Goal: Task Accomplishment & Management: Manage account settings

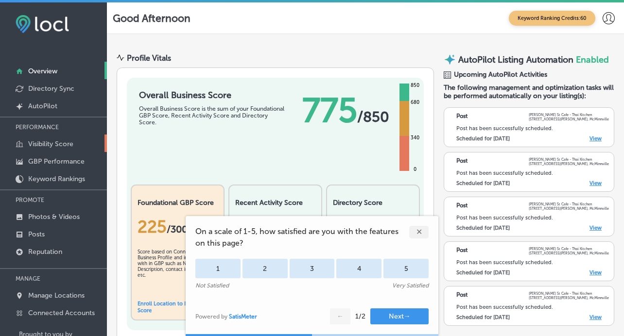
click at [48, 147] on p "Visibility Score" at bounding box center [50, 144] width 45 height 8
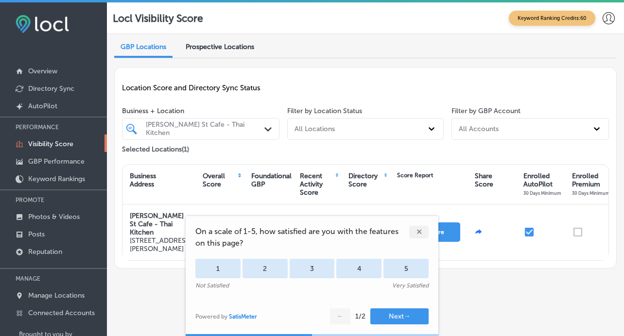
click at [418, 228] on div "✕" at bounding box center [418, 232] width 19 height 13
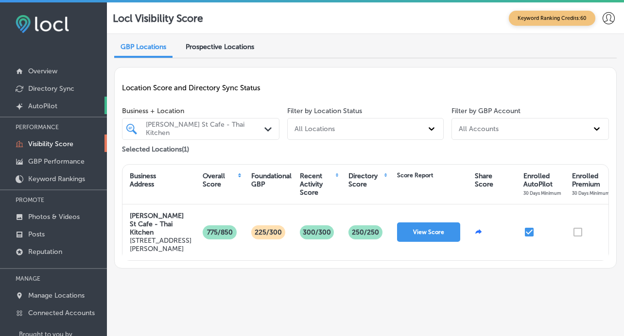
click at [49, 102] on p "AutoPilot" at bounding box center [42, 106] width 29 height 8
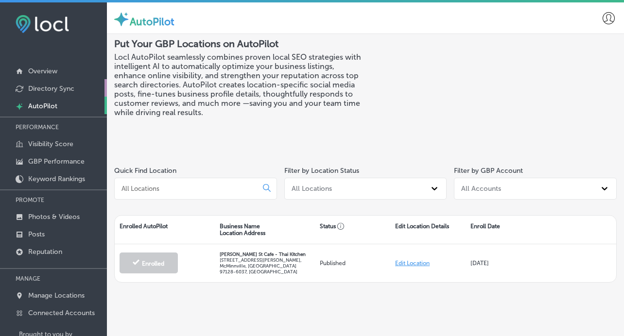
click at [65, 90] on p "Directory Sync" at bounding box center [51, 89] width 46 height 8
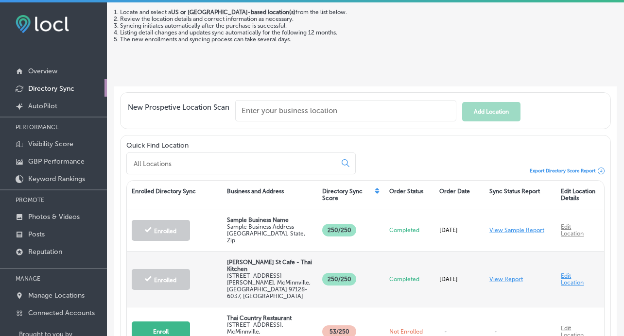
scroll to position [2, 0]
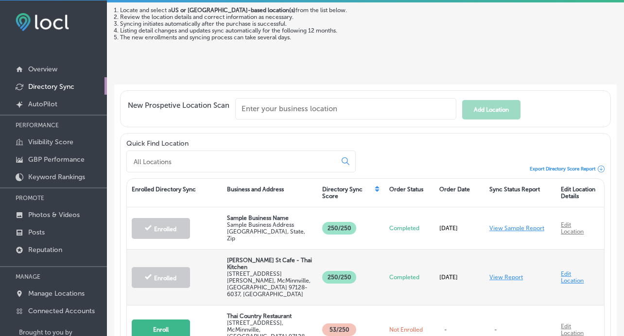
click at [508, 274] on link "View Report" at bounding box center [506, 277] width 34 height 7
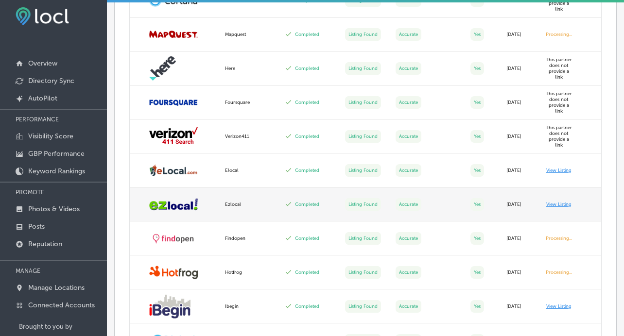
scroll to position [922, 0]
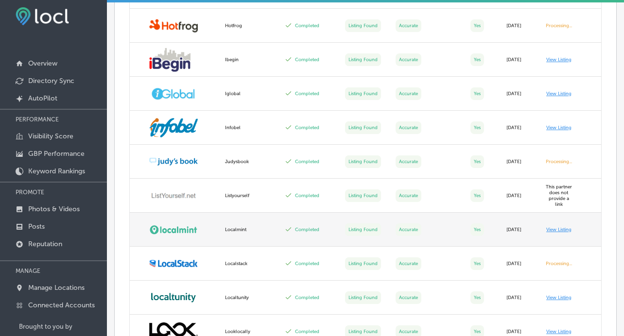
click at [550, 227] on link "View Listing" at bounding box center [558, 230] width 25 height 6
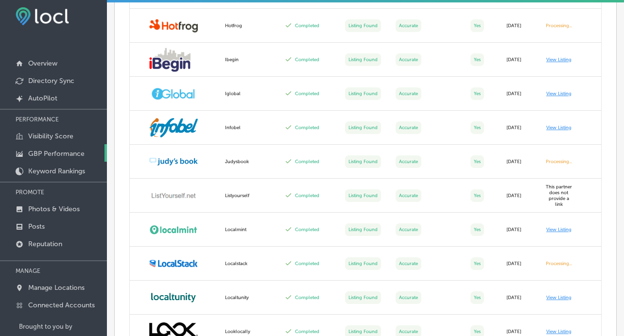
click at [49, 153] on p "GBP Performance" at bounding box center [56, 154] width 56 height 8
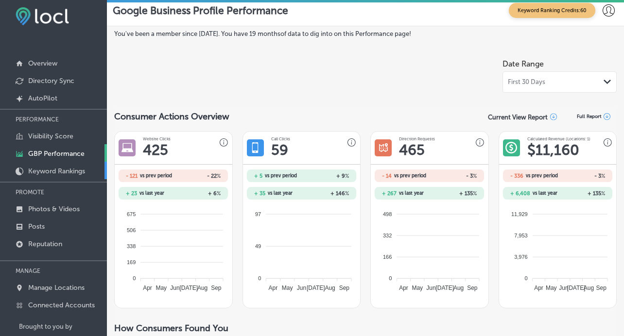
click at [51, 171] on p "Keyword Rankings" at bounding box center [56, 171] width 57 height 8
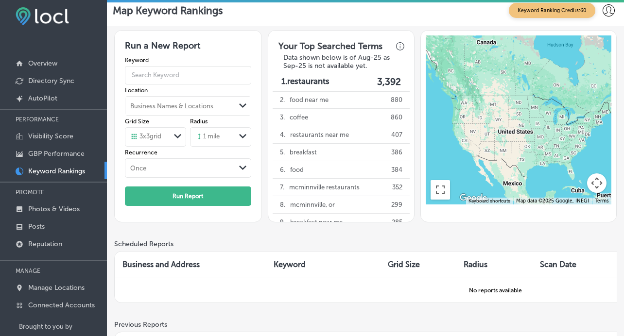
click at [179, 136] on icon "Path Created with Sketch." at bounding box center [177, 136] width 7 height 4
click at [156, 172] on label "5 x 5 grid" at bounding box center [143, 173] width 25 height 9
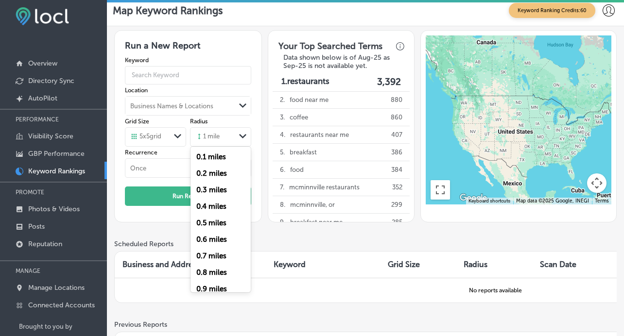
click at [221, 140] on div "1 mile" at bounding box center [212, 137] width 45 height 15
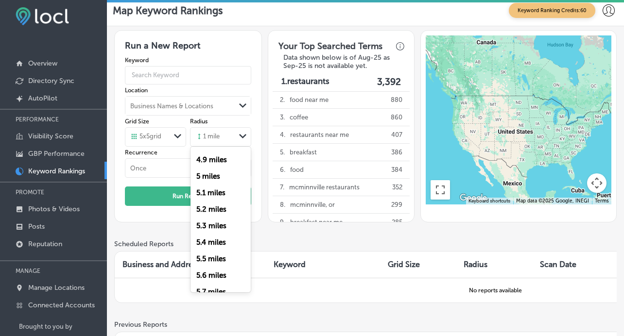
scroll to position [741, 0]
click at [215, 231] on div "5 miles" at bounding box center [220, 225] width 60 height 17
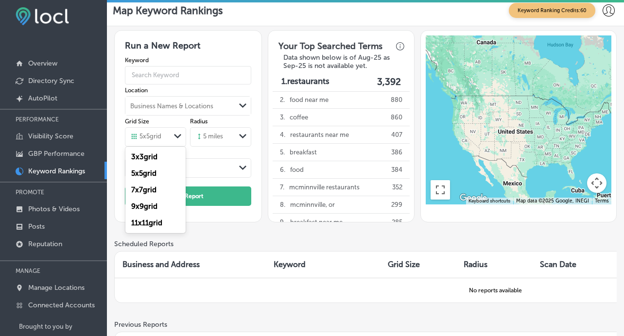
click at [174, 138] on icon "Path Created with Sketch." at bounding box center [177, 136] width 7 height 4
click at [153, 223] on label "11 x 11 grid" at bounding box center [146, 223] width 31 height 9
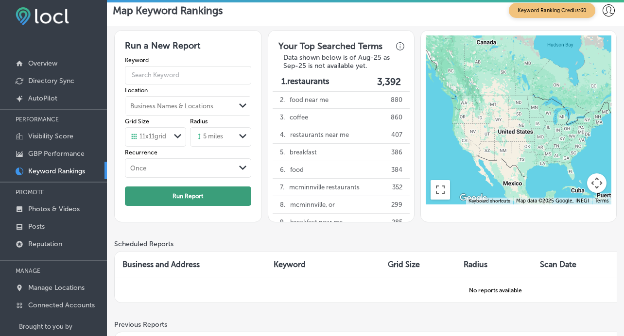
scroll to position [0, 0]
click at [197, 84] on input "text" at bounding box center [188, 75] width 126 height 25
click at [148, 170] on div "Once" at bounding box center [180, 168] width 110 height 11
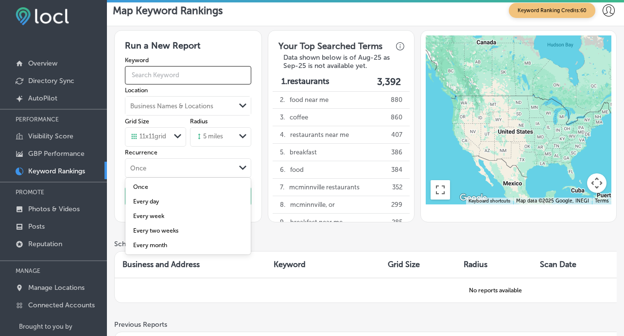
click at [163, 83] on input "text" at bounding box center [188, 75] width 126 height 25
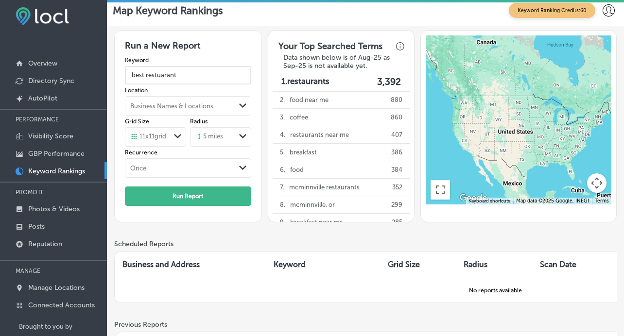
click at [186, 75] on input "best restuarant" at bounding box center [188, 75] width 126 height 25
type input "best restaurant"
click at [174, 137] on polygon at bounding box center [177, 136] width 7 height 4
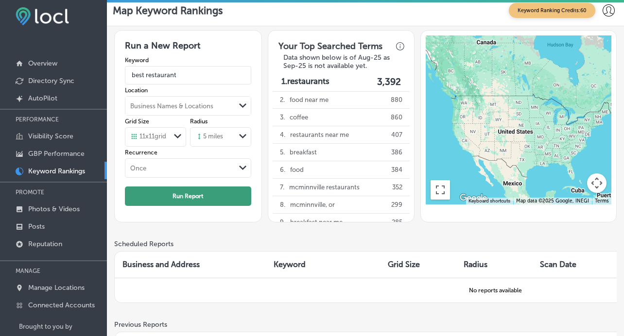
click at [186, 195] on button "Run Report" at bounding box center [188, 195] width 126 height 19
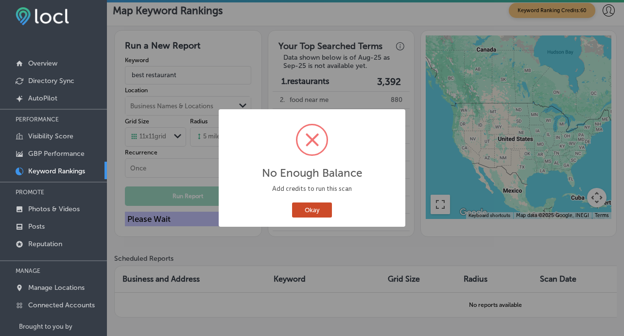
click at [303, 208] on button "Okay" at bounding box center [312, 210] width 40 height 15
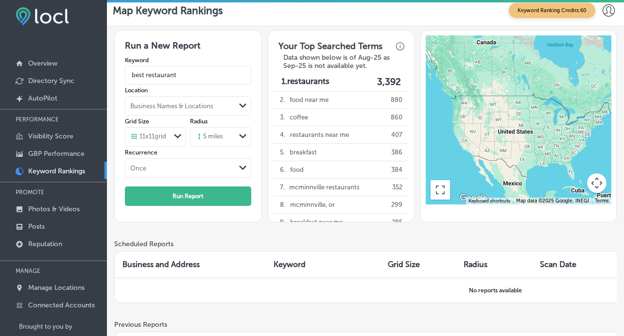
click at [553, 12] on span "Keyword Ranking Credits: 60" at bounding box center [551, 10] width 86 height 15
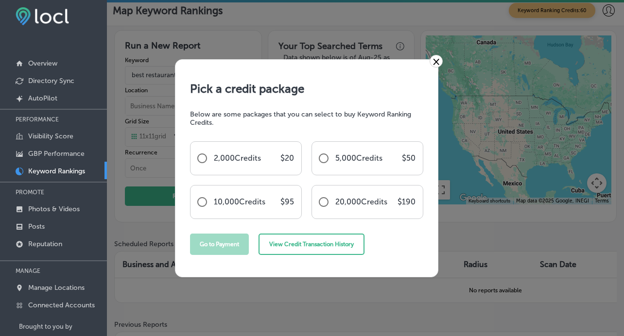
click at [434, 66] on link "×" at bounding box center [435, 61] width 13 height 13
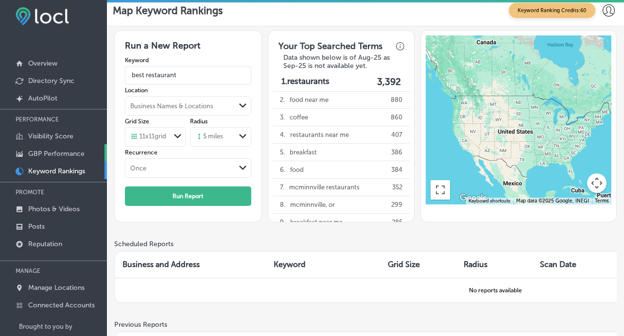
click at [62, 155] on p "GBP Performance" at bounding box center [56, 154] width 56 height 8
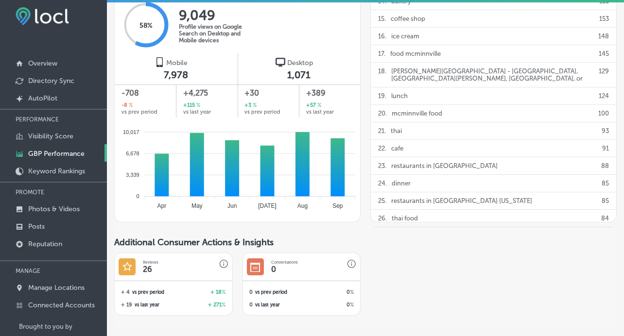
scroll to position [611, 0]
click at [59, 169] on p "Keyword Rankings" at bounding box center [56, 171] width 57 height 8
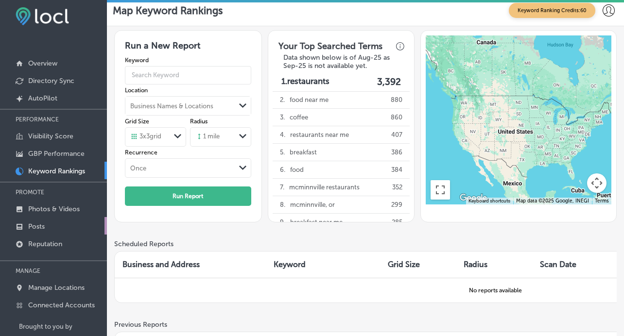
click at [44, 225] on p "Posts" at bounding box center [36, 226] width 17 height 8
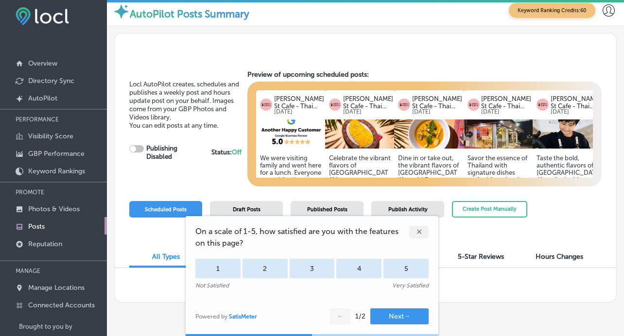
click at [417, 233] on div "✕" at bounding box center [418, 232] width 19 height 13
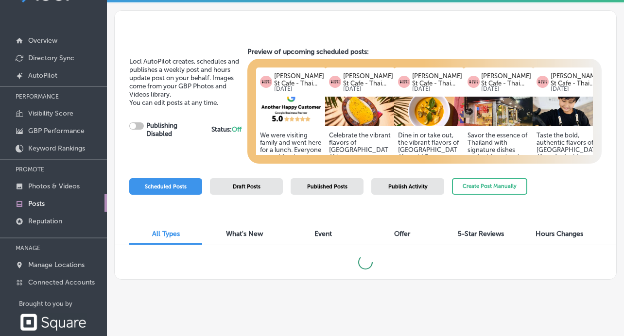
checkbox input "true"
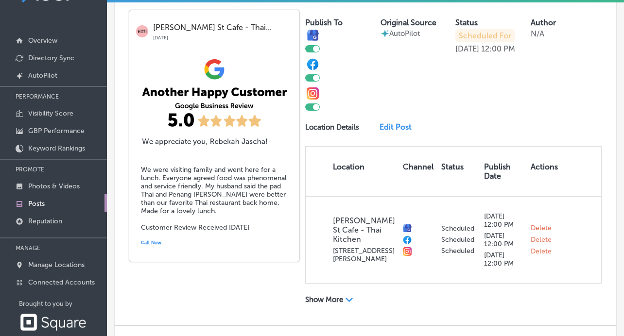
scroll to position [248, 0]
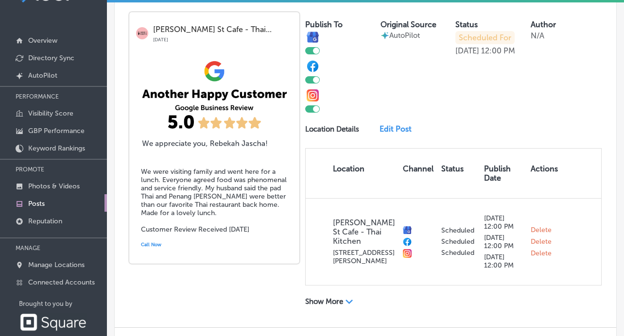
click at [311, 80] on div at bounding box center [312, 79] width 15 height 7
checkbox input "false"
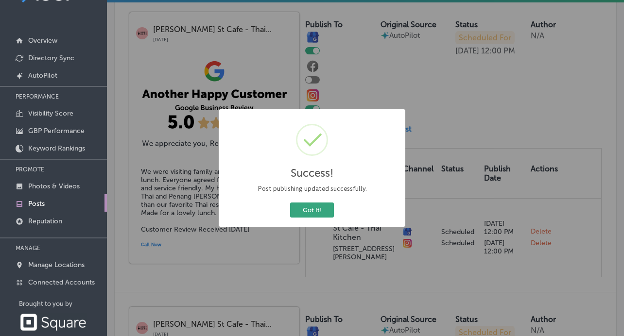
click at [314, 208] on button "Got It!" at bounding box center [312, 210] width 44 height 15
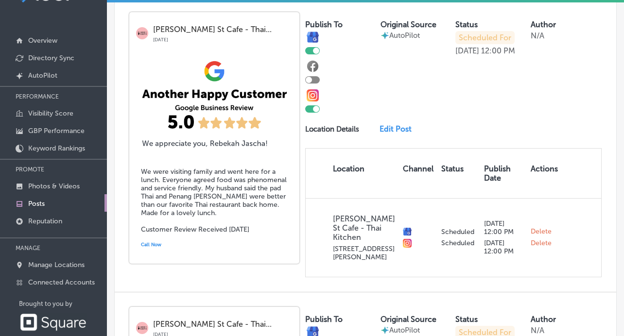
click at [313, 108] on div at bounding box center [316, 109] width 6 height 6
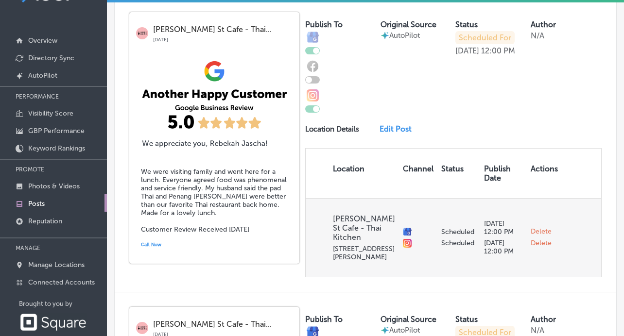
checkbox input "false"
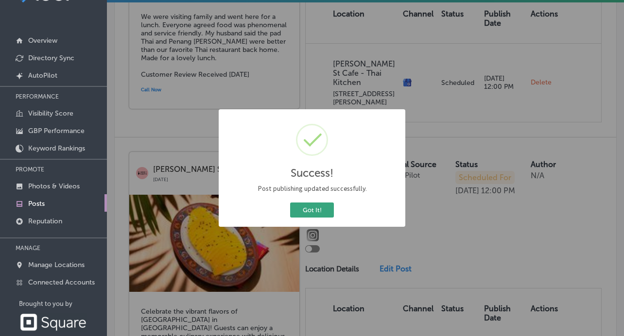
click at [324, 208] on button "Got It!" at bounding box center [312, 210] width 44 height 15
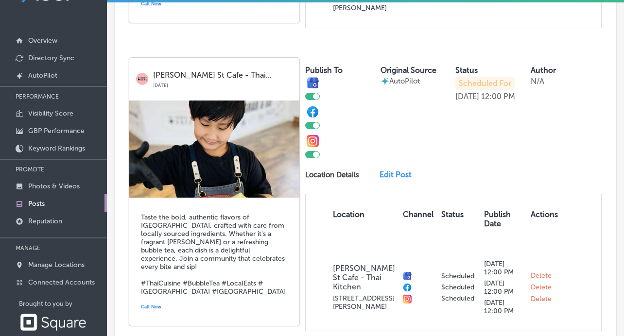
scroll to position [1397, 0]
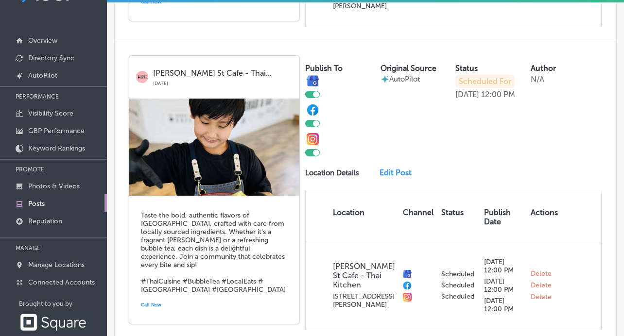
click at [313, 120] on div at bounding box center [316, 123] width 6 height 6
checkbox input "false"
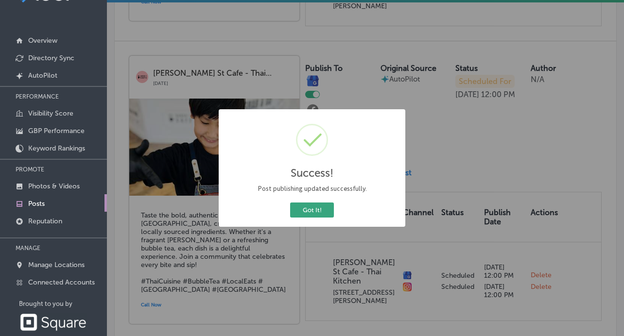
click at [302, 217] on button "Got It!" at bounding box center [312, 210] width 44 height 15
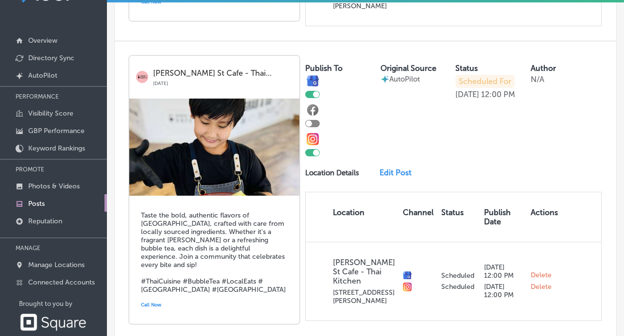
click at [314, 149] on div at bounding box center [312, 152] width 15 height 7
checkbox input "false"
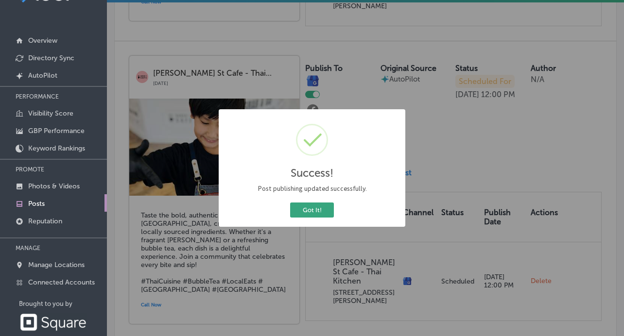
click at [302, 204] on button "Got It!" at bounding box center [312, 210] width 44 height 15
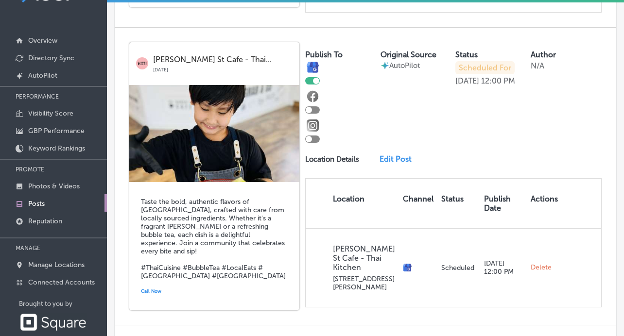
scroll to position [1410, 0]
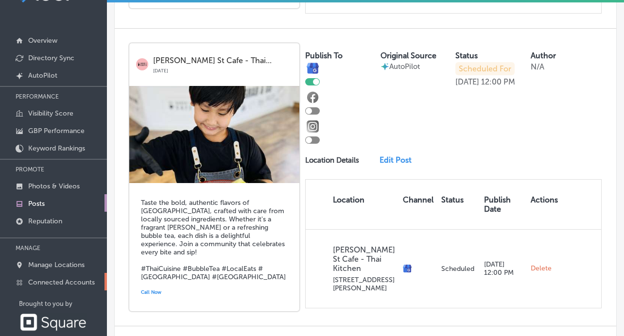
click at [46, 287] on p "Connected Accounts" at bounding box center [61, 282] width 67 height 8
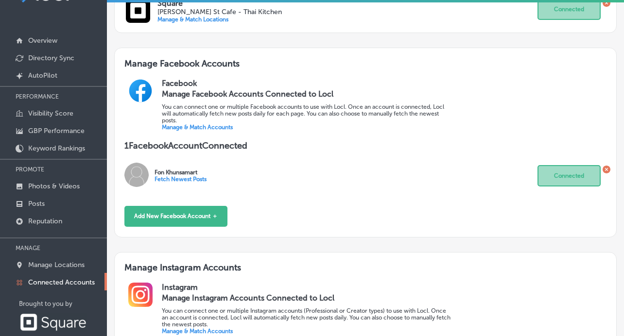
scroll to position [287, 0]
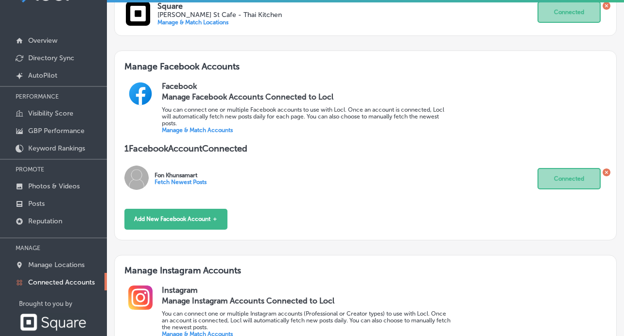
click at [606, 169] on icon at bounding box center [606, 173] width 8 height 8
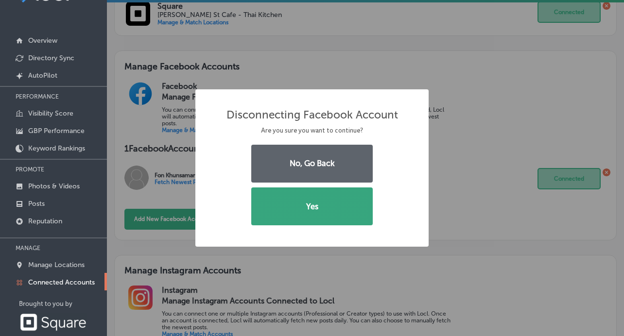
click at [327, 203] on button "Yes" at bounding box center [311, 206] width 121 height 38
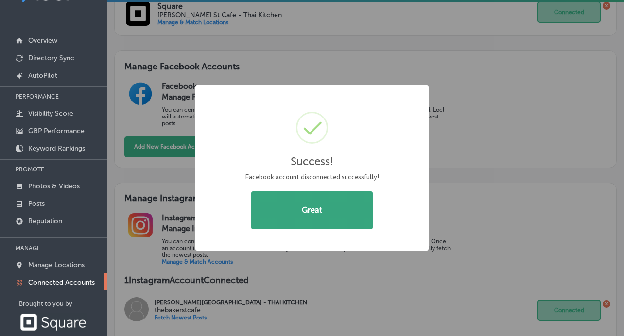
click at [325, 208] on button "Great" at bounding box center [311, 210] width 121 height 38
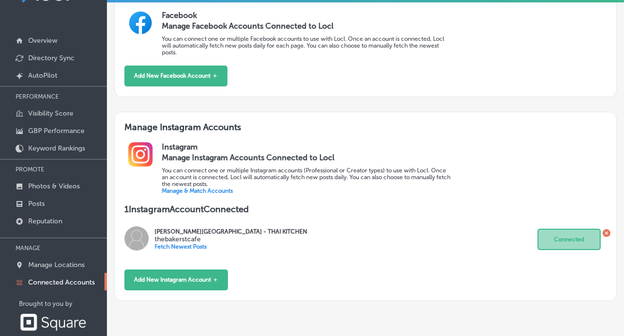
scroll to position [357, 0]
click at [607, 232] on icon at bounding box center [605, 233] width 3 height 3
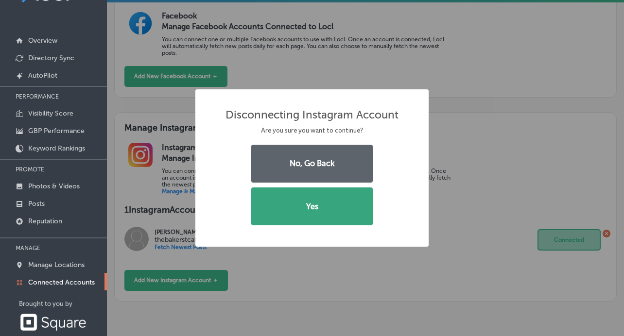
click at [325, 203] on button "Yes" at bounding box center [311, 206] width 121 height 38
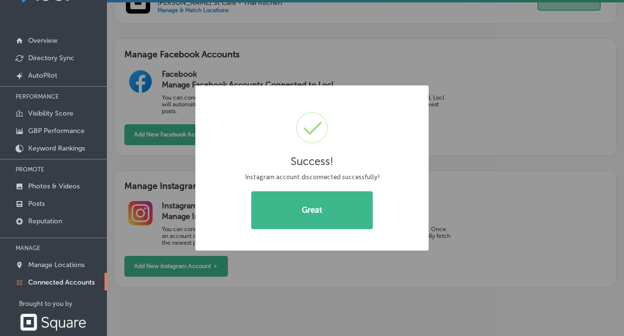
scroll to position [288, 0]
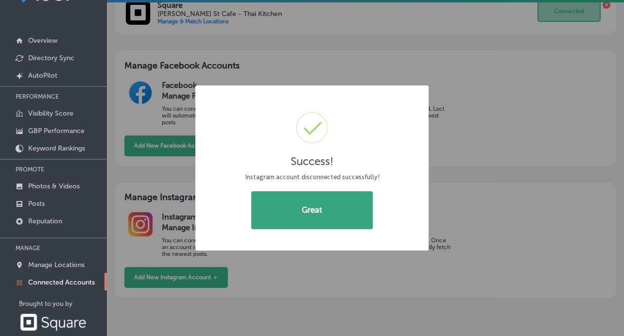
click at [287, 207] on button "Great" at bounding box center [311, 210] width 121 height 38
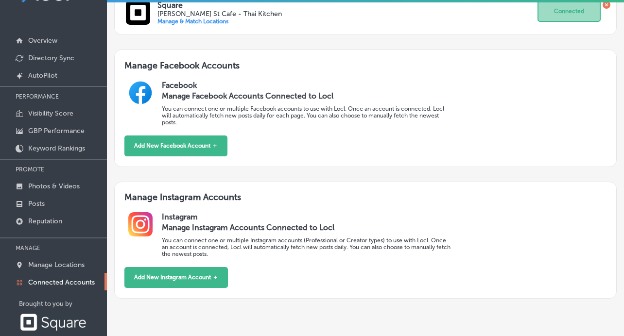
scroll to position [237, 0]
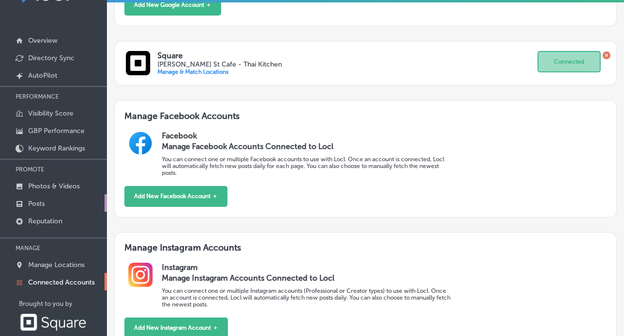
click at [31, 200] on link "Posts" at bounding box center [53, 202] width 107 height 17
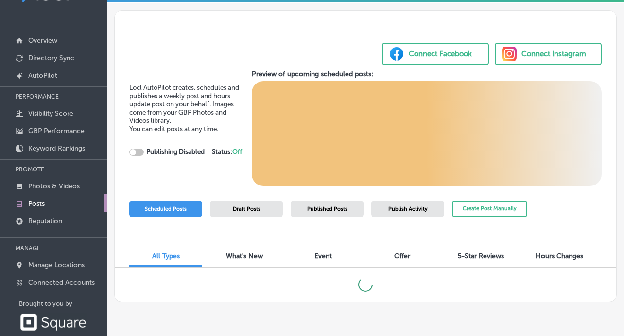
checkbox input "true"
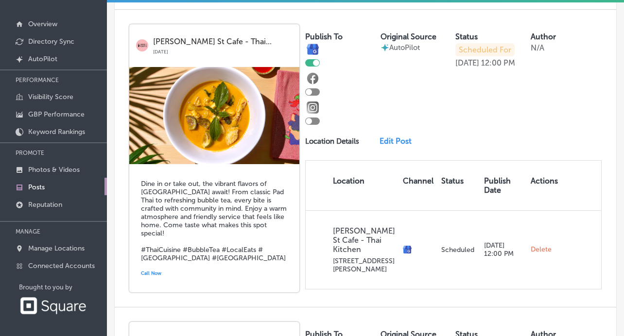
scroll to position [849, 0]
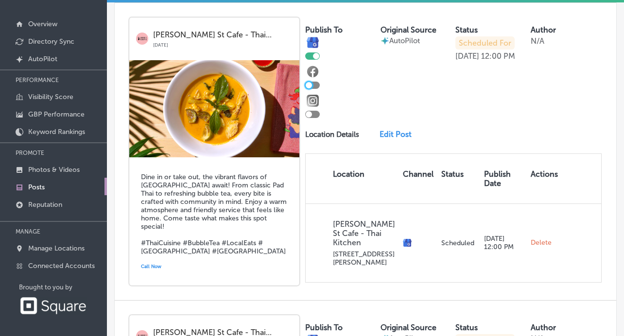
click at [308, 82] on div at bounding box center [308, 85] width 6 height 6
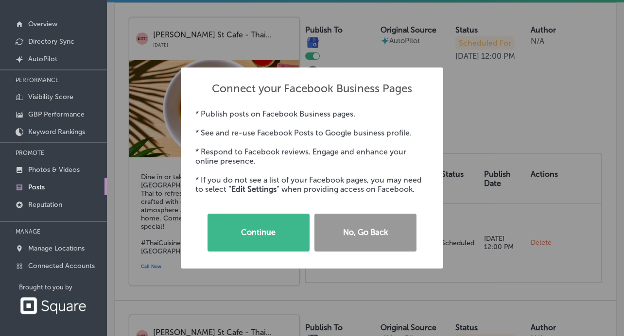
click at [355, 230] on button "No, Go Back" at bounding box center [365, 233] width 102 height 38
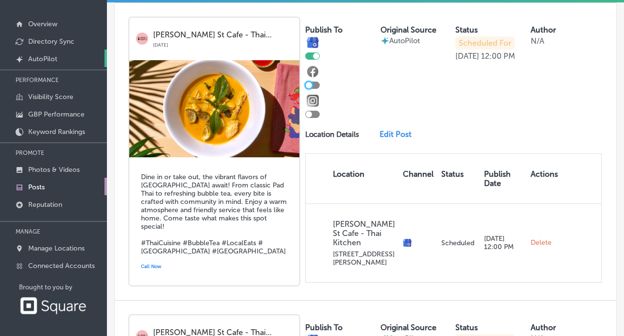
click at [54, 52] on link "Created by potrace 1.10, written by [PERSON_NAME] [DATE]-[DATE] AutoPilot" at bounding box center [53, 58] width 107 height 17
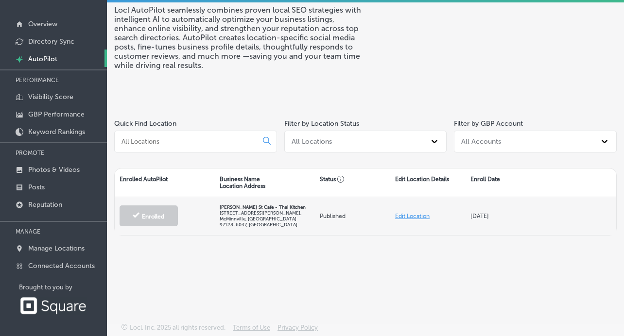
click at [408, 214] on link "Edit Location" at bounding box center [412, 216] width 34 height 7
select select "US"
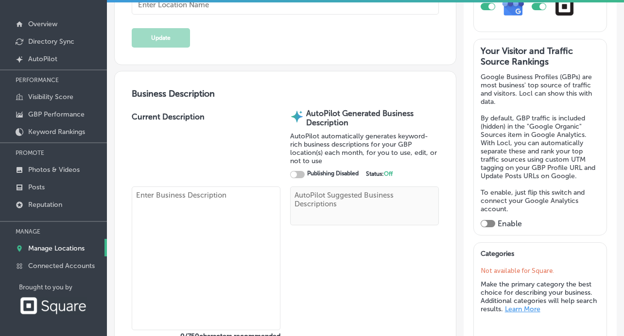
checkbox input "true"
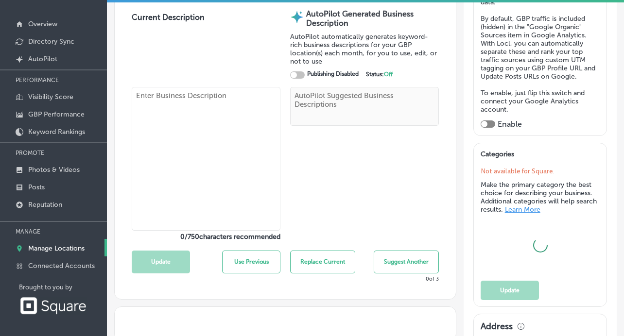
type textarea "[PERSON_NAME] St Cafe - Thai Kitchen brings the vibrant flavors of [GEOGRAPHIC_…"
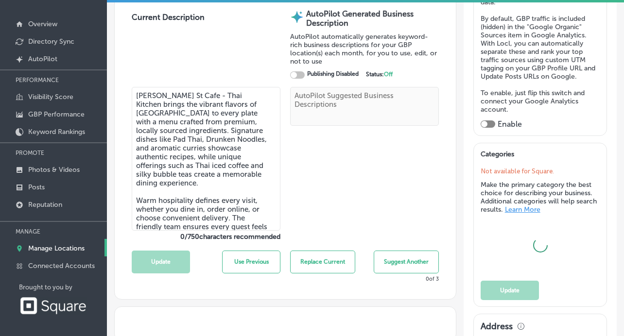
type input "[PERSON_NAME] St Cafe - Thai Kitchen"
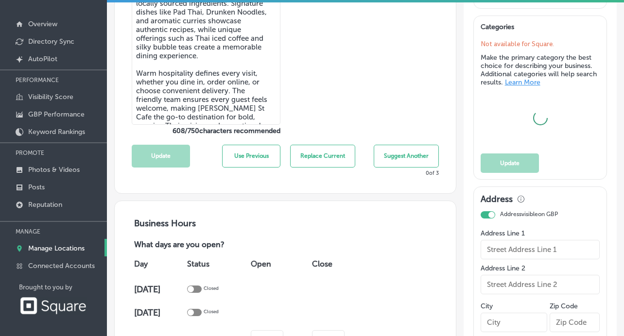
type textarea "[PERSON_NAME] St Cafe - Thai Kitchen elevates Thai dining with a menu inspired …"
type input "[STREET_ADDRESS][PERSON_NAME]"
type input "McMinnville"
type input "97128-6037"
type input "US"
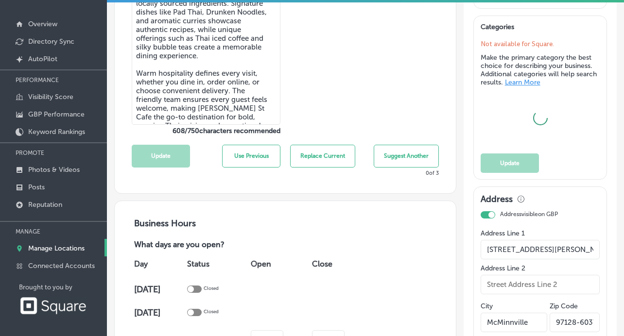
type input "[URL][DOMAIN_NAME]"
type input "30"
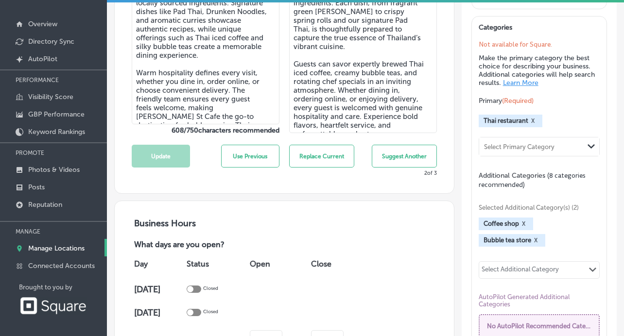
checkbox input "true"
type input "[PHONE_NUMBER]"
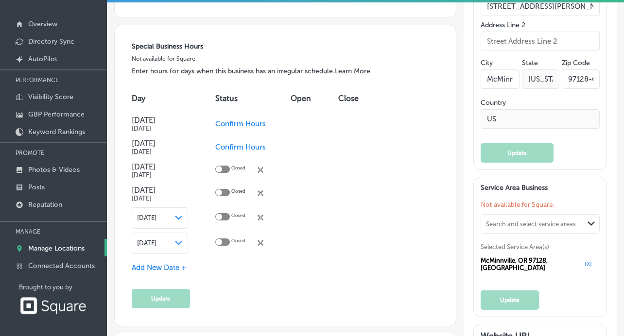
scroll to position [918, 0]
click at [572, 230] on div "Search and select service areas" at bounding box center [532, 223] width 103 height 13
click at [585, 225] on div "Path Created with Sketch." at bounding box center [591, 224] width 16 height 16
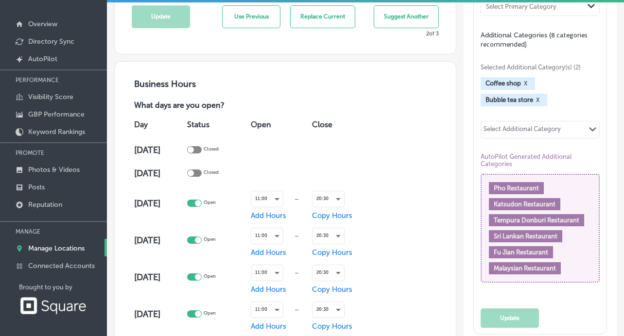
scroll to position [519, 0]
click at [534, 134] on div "Select Additional Category" at bounding box center [521, 131] width 77 height 11
click at [538, 133] on div "Select Additional Category" at bounding box center [521, 131] width 77 height 11
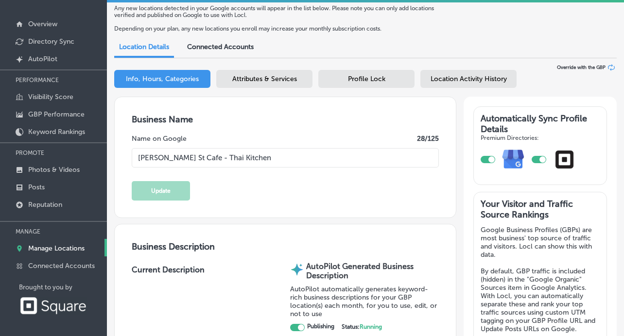
scroll to position [0, 0]
